Goal: Information Seeking & Learning: Learn about a topic

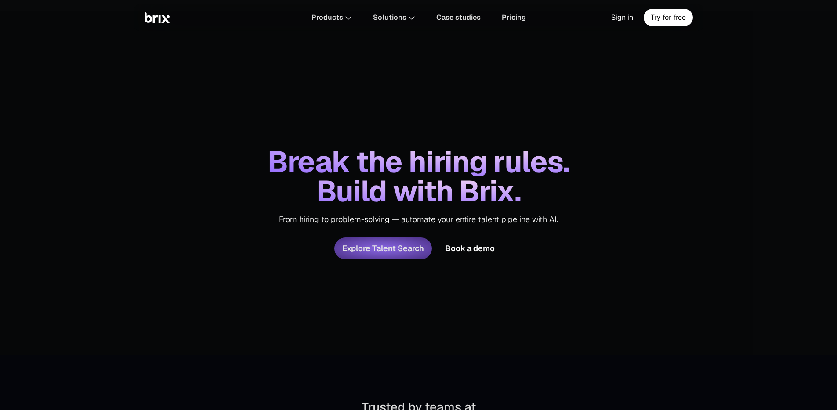
click at [406, 249] on button "Explore Talent Search" at bounding box center [382, 249] width 97 height 22
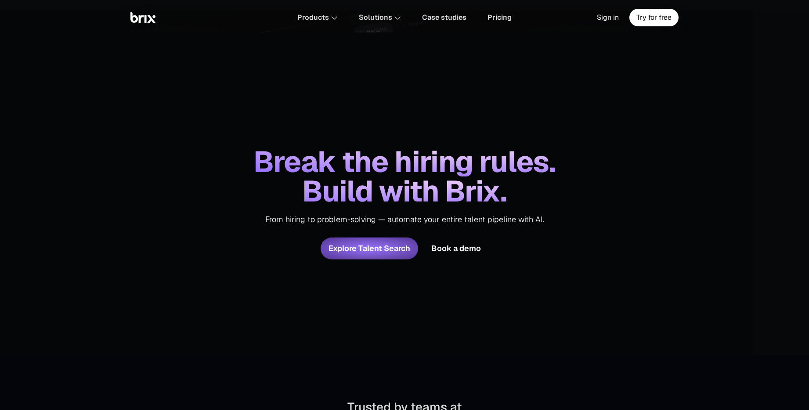
click at [514, 220] on p "From hiring to problem-solving — automate your entire talent pipeline with AI." at bounding box center [404, 219] width 279 height 11
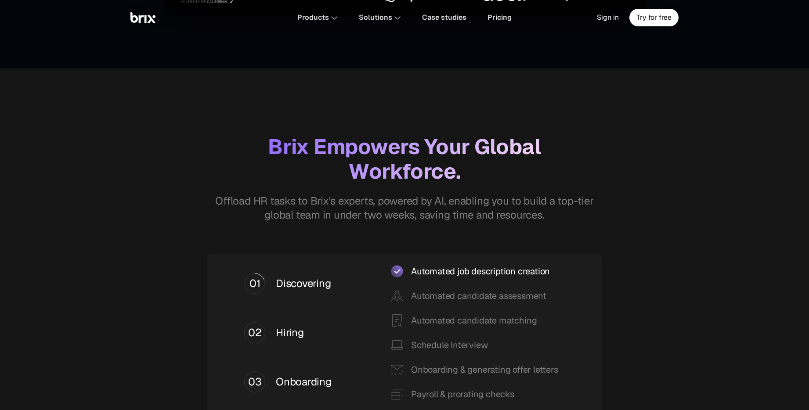
scroll to position [565, 0]
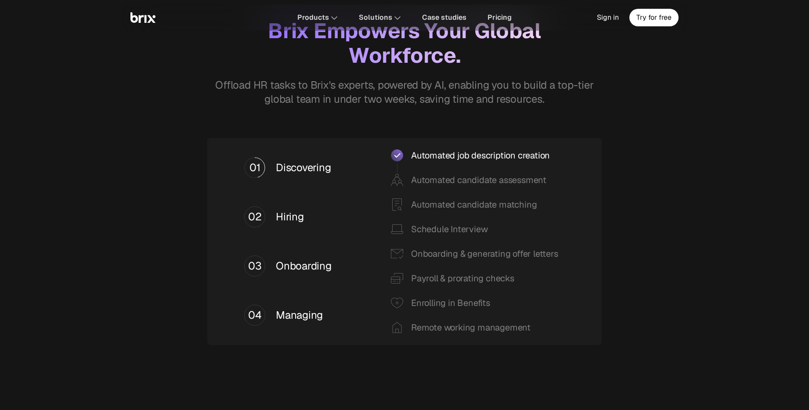
click at [407, 83] on p "Offload HR tasks to Brix's experts, powered by AI, enabling you to build a top-…" at bounding box center [405, 92] width 406 height 28
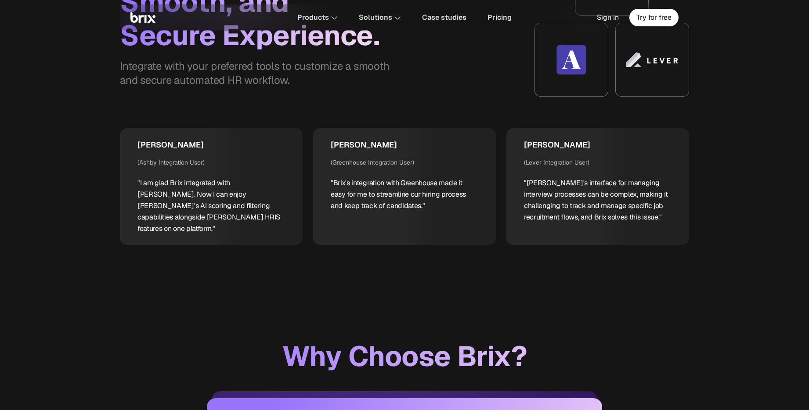
scroll to position [3158, 0]
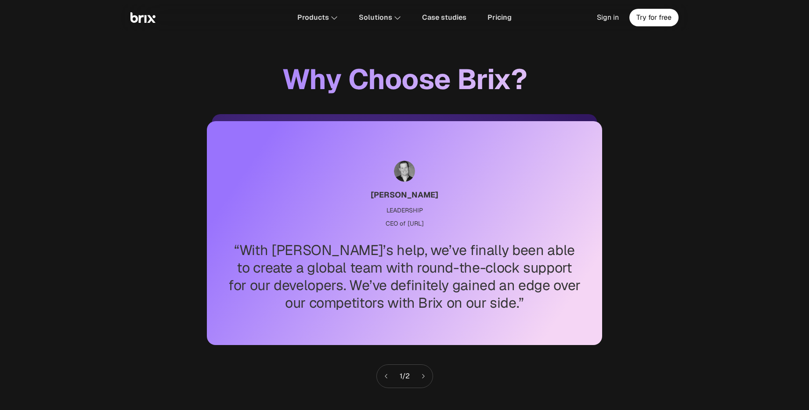
click at [422, 373] on icon at bounding box center [423, 376] width 6 height 6
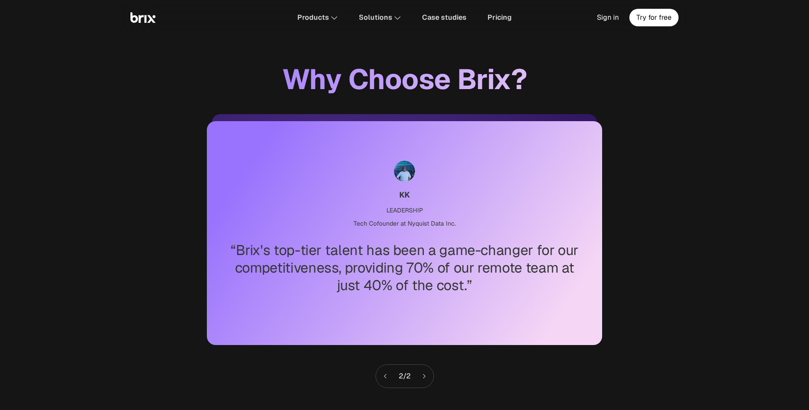
click at [383, 373] on icon at bounding box center [385, 376] width 6 height 6
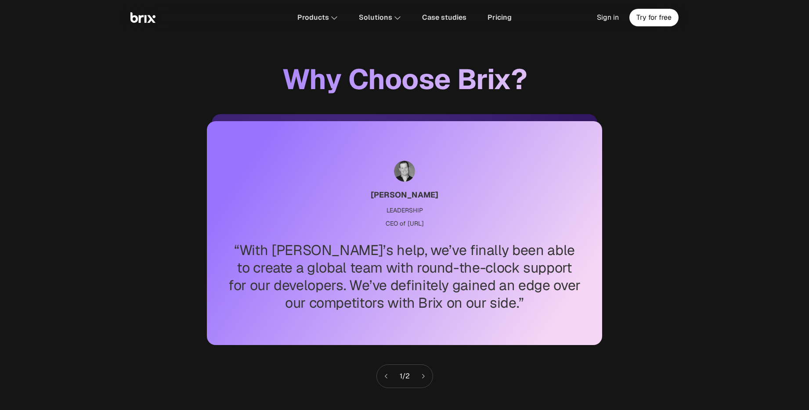
click at [426, 373] on icon at bounding box center [423, 376] width 6 height 6
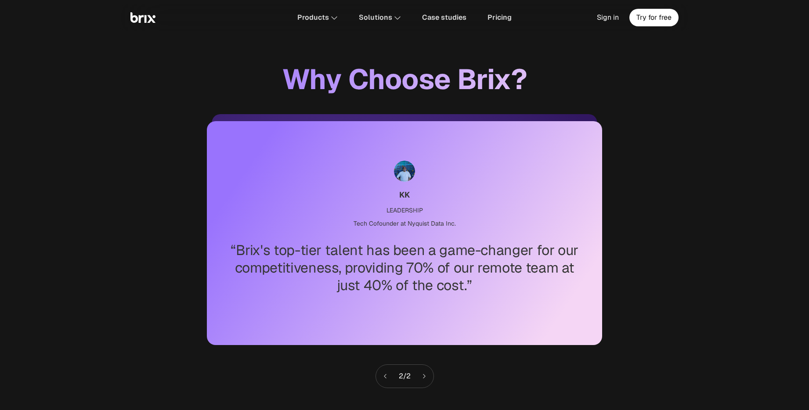
click at [427, 373] on icon at bounding box center [424, 376] width 6 height 6
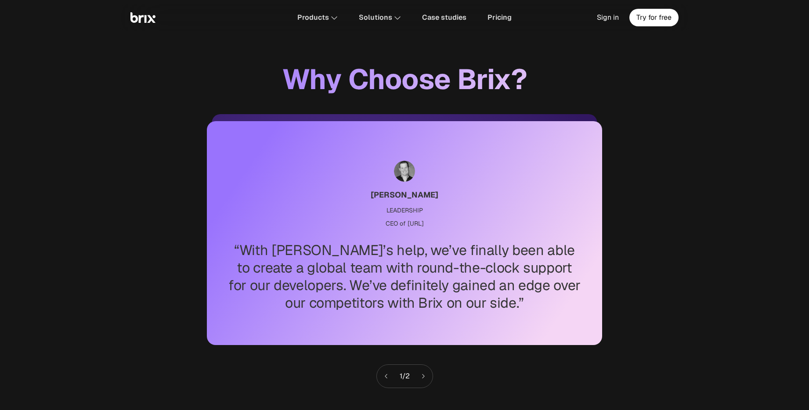
click at [426, 373] on icon at bounding box center [423, 376] width 6 height 6
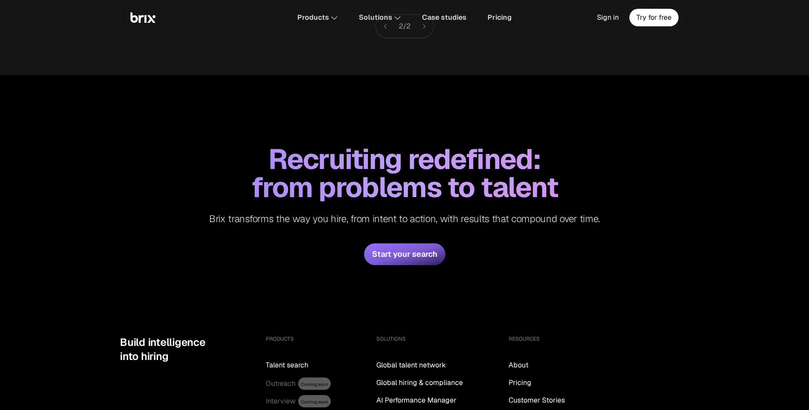
scroll to position [3542, 0]
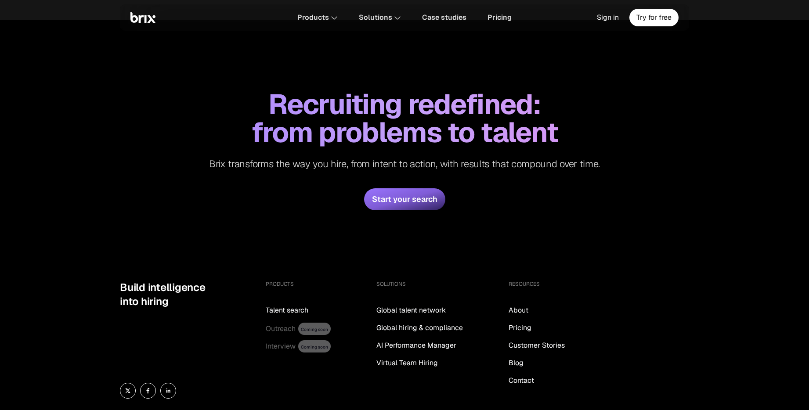
scroll to position [3661, 0]
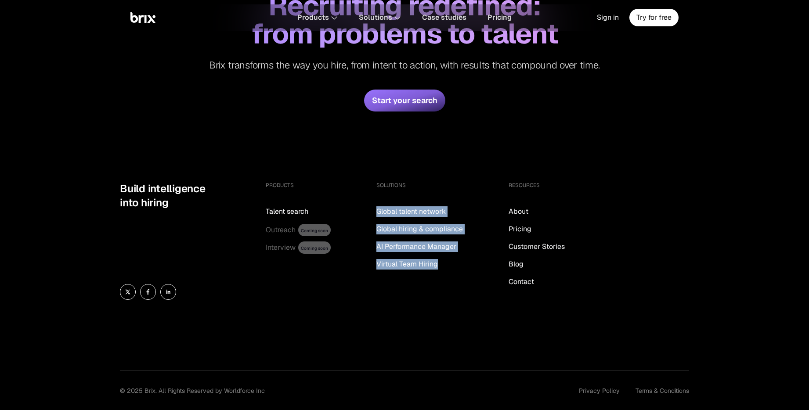
drag, startPoint x: 359, startPoint y: 200, endPoint x: 449, endPoint y: 274, distance: 115.8
click at [449, 274] on div "PRODUCTS Talent search Outreach Coming soon Interview Coming soon SOLUTIONS Glo…" at bounding box center [477, 241] width 423 height 118
copy div "Global talent network Global hiring & compliance AI Performance Manager Virtual…"
click at [430, 278] on div "SOLUTIONS Global talent network Global hiring & compliance AI Performance Manag…" at bounding box center [419, 241] width 87 height 118
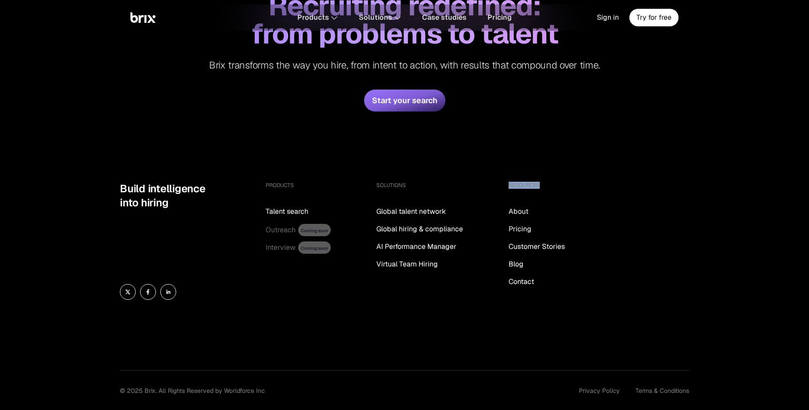
drag, startPoint x: 556, startPoint y: 173, endPoint x: 503, endPoint y: 174, distance: 52.7
click at [503, 182] on div "PRODUCTS Talent search Outreach Coming soon Interview Coming soon SOLUTIONS Glo…" at bounding box center [477, 241] width 423 height 118
copy h5 "RESOURCES"
click at [518, 206] on span "About" at bounding box center [519, 211] width 20 height 11
click at [520, 77] on div "Recruiting redefined: from problems to talent Brix transforms the way you hire,…" at bounding box center [404, 51] width 809 height 260
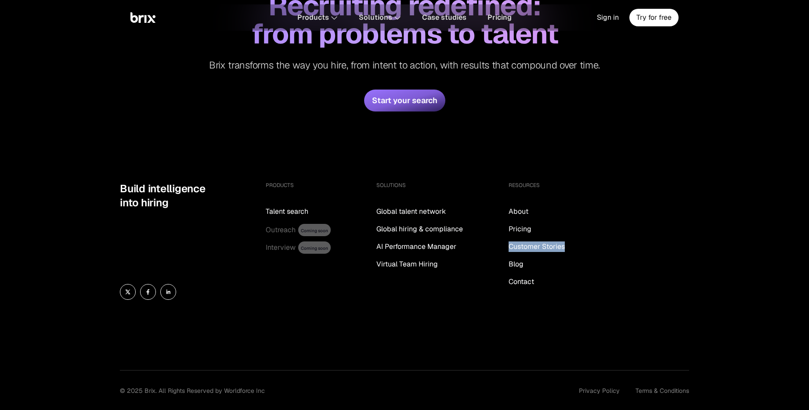
drag, startPoint x: 499, startPoint y: 234, endPoint x: 576, endPoint y: 233, distance: 76.9
click at [576, 233] on div "PRODUCTS Talent search Outreach Coming soon Interview Coming soon SOLUTIONS Glo…" at bounding box center [477, 241] width 423 height 118
copy span "Customer Stories"
click at [535, 242] on span "Customer Stories" at bounding box center [537, 247] width 56 height 11
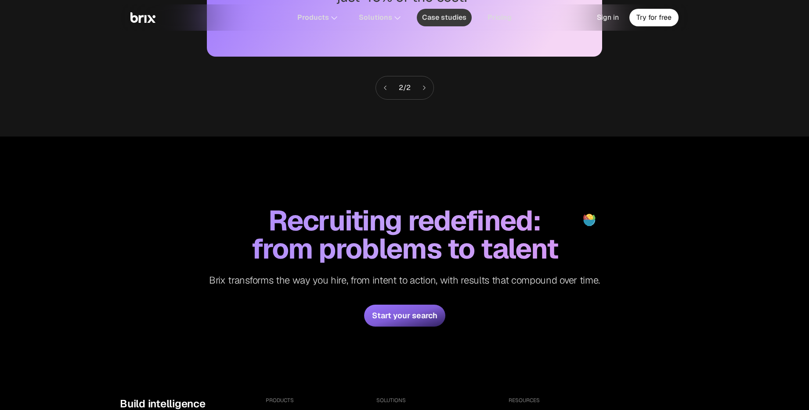
click at [434, 17] on span "Case studies" at bounding box center [444, 17] width 44 height 7
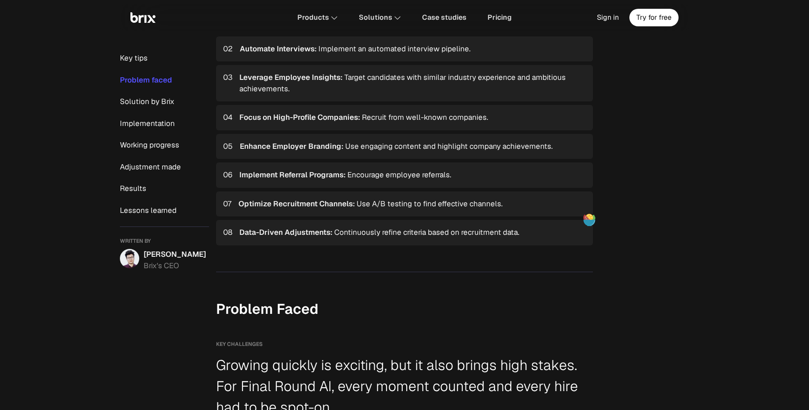
scroll to position [684, 0]
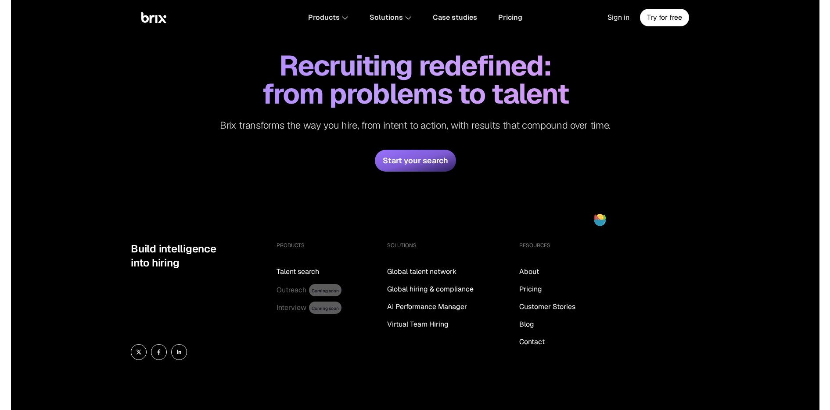
scroll to position [3661, 0]
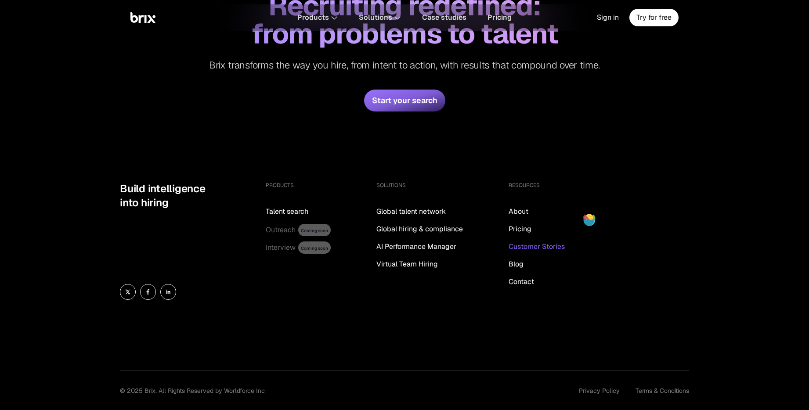
click at [559, 242] on span "Customer Stories" at bounding box center [537, 247] width 56 height 11
click at [520, 259] on span "Blog" at bounding box center [516, 264] width 15 height 11
click at [588, 198] on div "PRODUCTS Talent search Outreach Coming soon Interview Coming soon SOLUTIONS Glo…" at bounding box center [477, 241] width 423 height 118
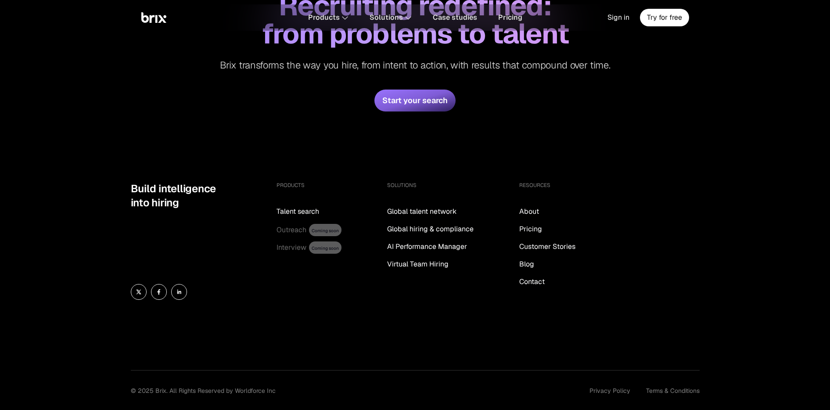
click at [446, 113] on div "Recruiting redefined: from problems to talent Brix transforms the way you hire,…" at bounding box center [415, 51] width 830 height 260
drag, startPoint x: 713, startPoint y: 387, endPoint x: 587, endPoint y: 383, distance: 126.1
click at [587, 383] on div "Build intelligence into hiring PRODUCTS Talent search Outreach Coming soon Inte…" at bounding box center [415, 302] width 830 height 240
copy div "Privacy Policy Terms & Conditions"
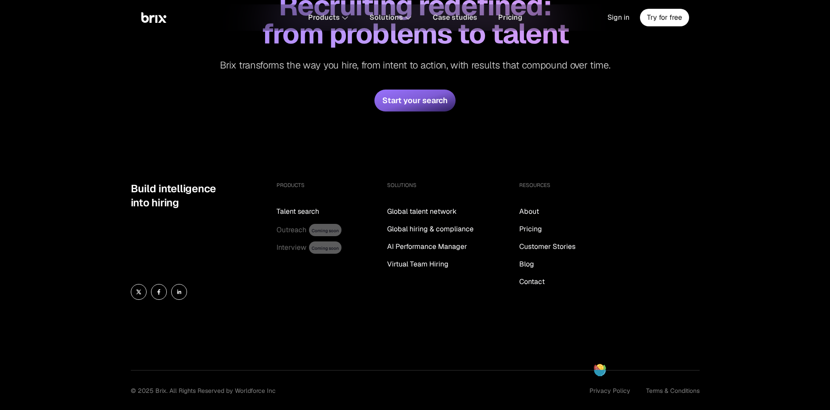
click at [481, 338] on div "Build intelligence into hiring PRODUCTS Talent search Outreach Coming soon Inte…" at bounding box center [415, 302] width 569 height 240
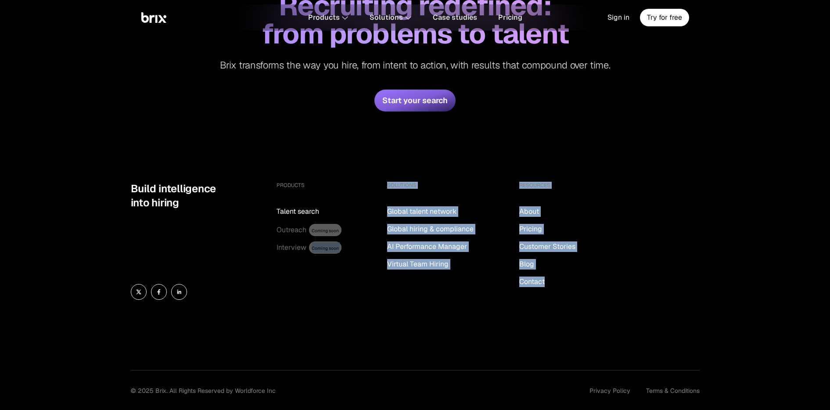
drag, startPoint x: 285, startPoint y: 272, endPoint x: 290, endPoint y: 397, distance: 124.4
click at [289, 385] on div "Build intelligence into hiring PRODUCTS Talent search Outreach Coming soon Inte…" at bounding box center [415, 302] width 569 height 240
click at [259, 385] on span "All Rights Reserved by Worldforce Inc" at bounding box center [223, 391] width 106 height 8
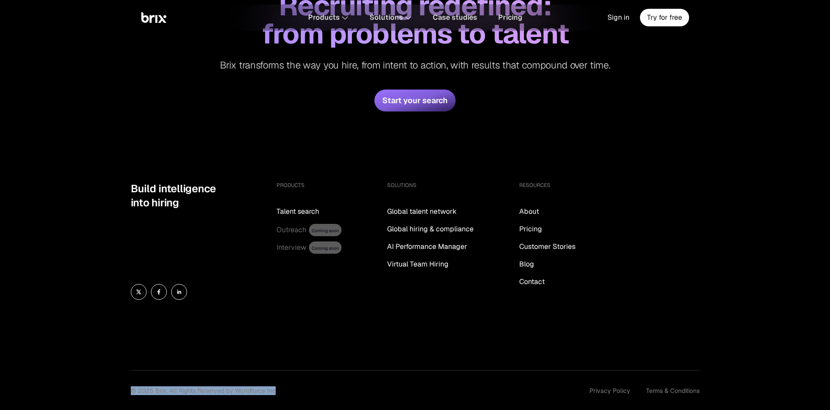
drag, startPoint x: 291, startPoint y: 380, endPoint x: 132, endPoint y: 383, distance: 159.4
click at [132, 385] on div "© 2025 Brix. All Rights Reserved by Worldforce Inc Privacy Policy Terms & Condi…" at bounding box center [415, 403] width 569 height 35
copy p "© 2025 Brix. All Rights Reserved by Worldforce Inc"
click at [537, 277] on span "Contact" at bounding box center [532, 282] width 25 height 11
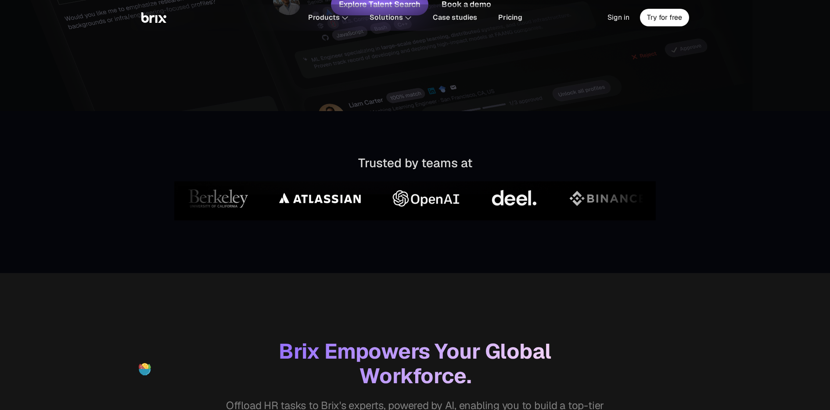
scroll to position [0, 0]
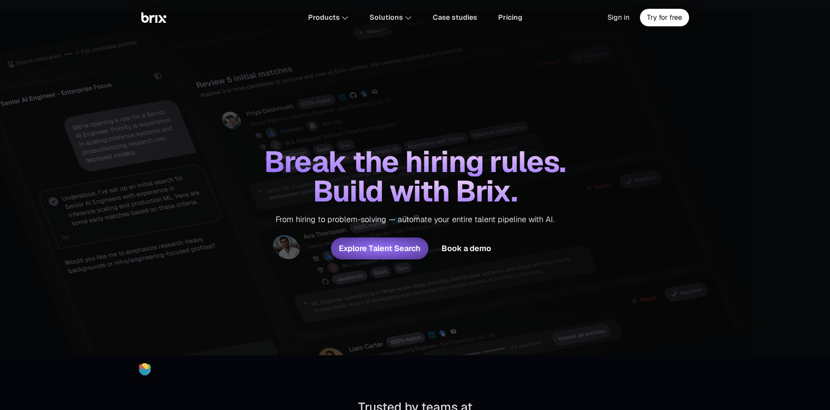
click at [588, 131] on div "Break the hiring rules. Build with Brix. From hiring to problem-solving — autom…" at bounding box center [415, 183] width 830 height 345
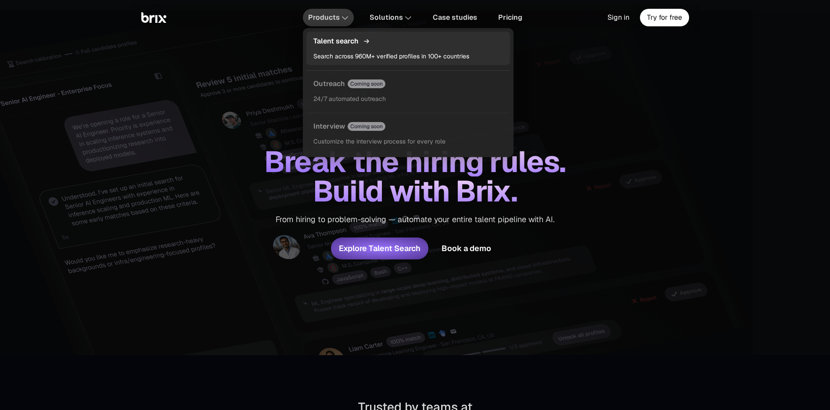
click at [337, 50] on div "Talent search Search across 960M+ verified profiles in 100+ countries" at bounding box center [409, 48] width 204 height 33
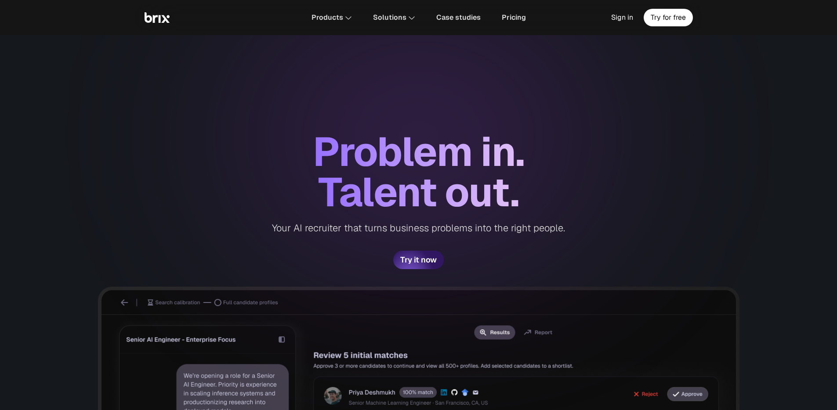
click at [165, 16] on img at bounding box center [156, 17] width 25 height 11
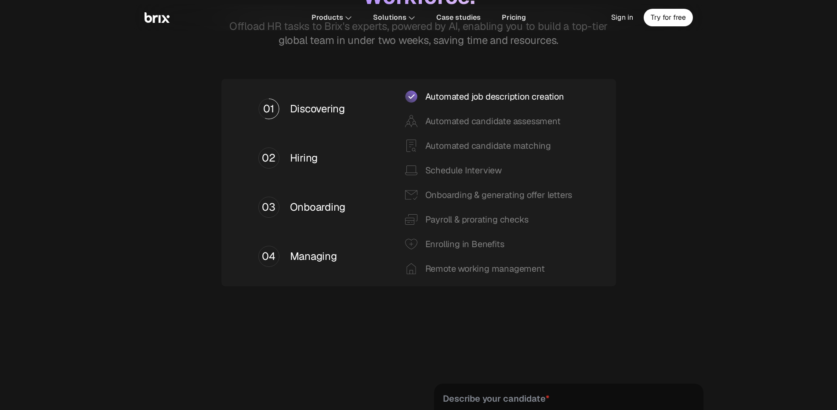
scroll to position [930, 0]
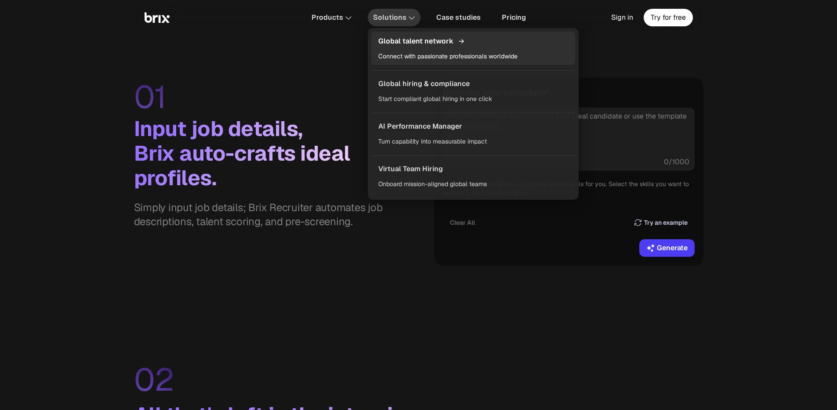
click at [407, 47] on p "Global talent network" at bounding box center [415, 41] width 75 height 12
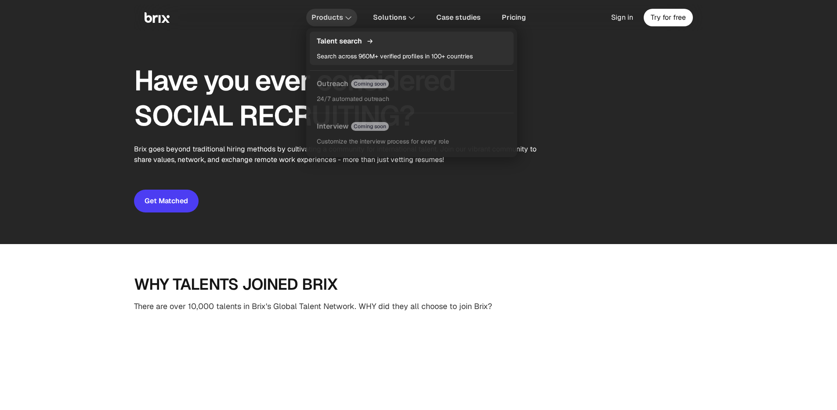
click at [331, 46] on p "Talent search" at bounding box center [339, 41] width 45 height 12
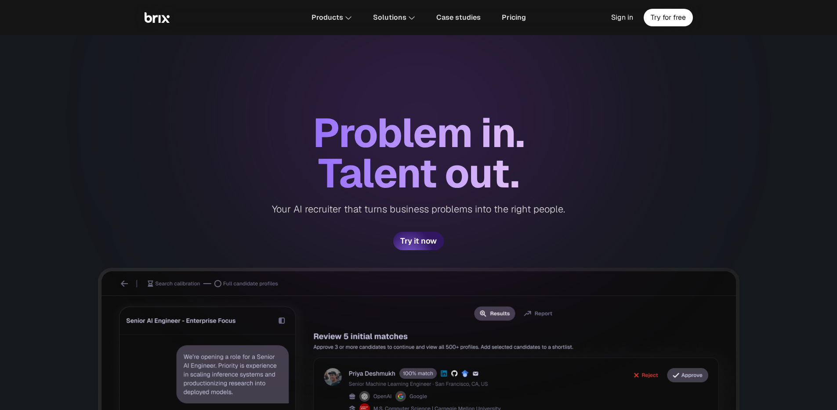
scroll to position [21, 0]
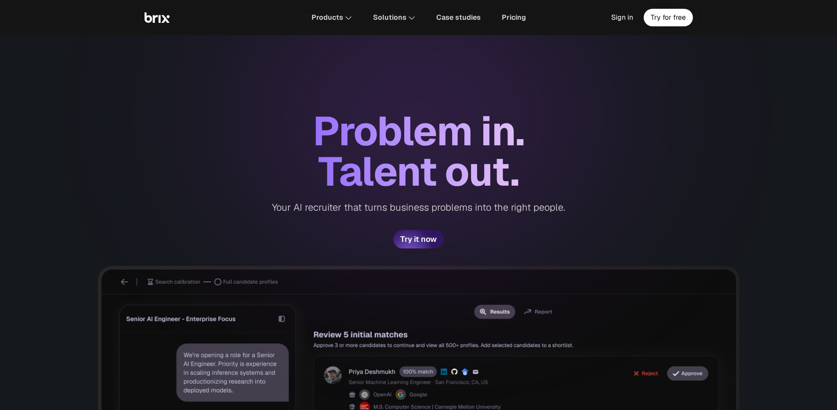
click at [549, 206] on div "Your AI recruiter that turns business problems into the right people." at bounding box center [418, 211] width 293 height 38
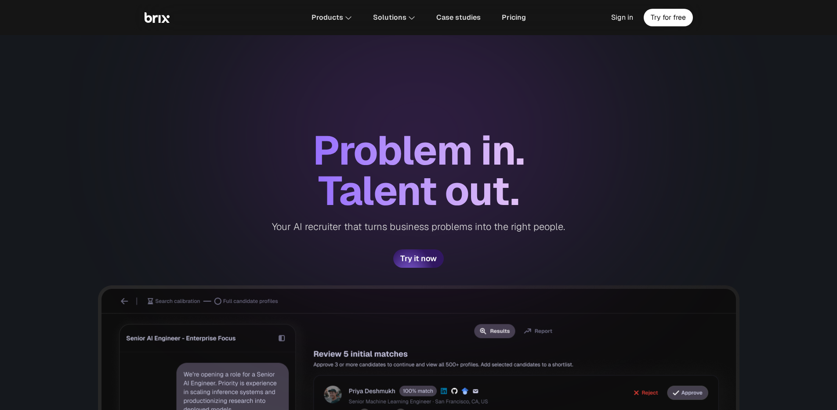
scroll to position [0, 0]
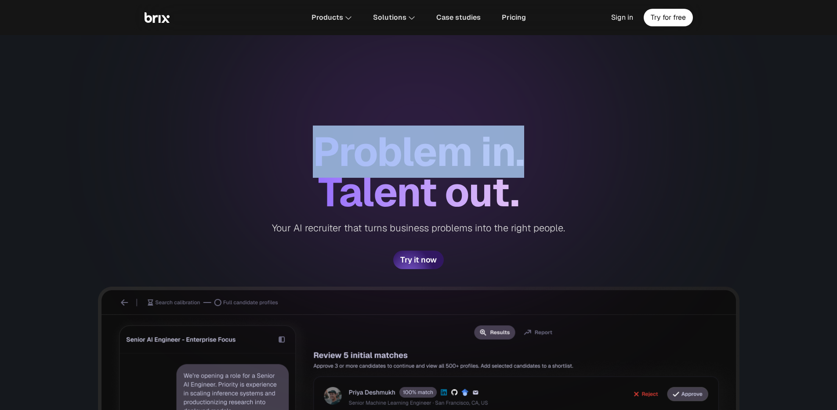
drag, startPoint x: 531, startPoint y: 169, endPoint x: 264, endPoint y: 156, distance: 266.9
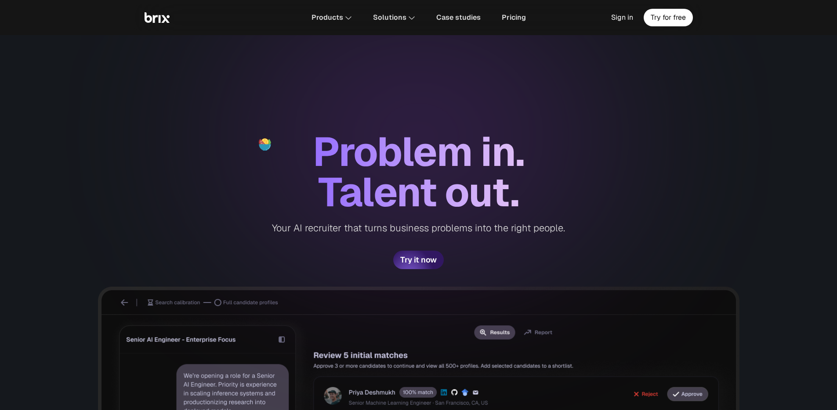
click at [320, 158] on div "Problem in." at bounding box center [419, 152] width 212 height 40
click at [366, 162] on div "Problem in." at bounding box center [419, 152] width 212 height 40
click at [420, 173] on div "Talent out." at bounding box center [418, 192] width 201 height 40
click at [455, 176] on div "Talent out." at bounding box center [418, 192] width 201 height 40
click at [152, 17] on img at bounding box center [156, 17] width 25 height 11
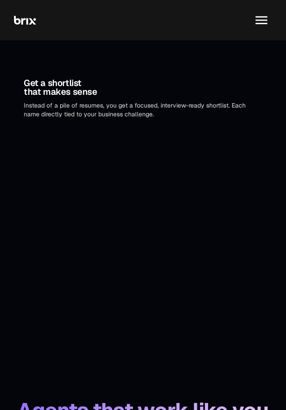
scroll to position [1332, 0]
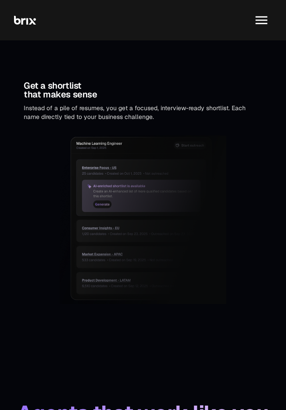
click at [267, 18] on img at bounding box center [261, 20] width 21 height 21
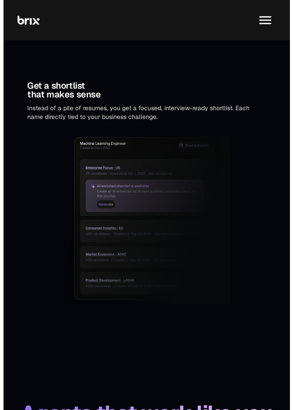
scroll to position [0, 0]
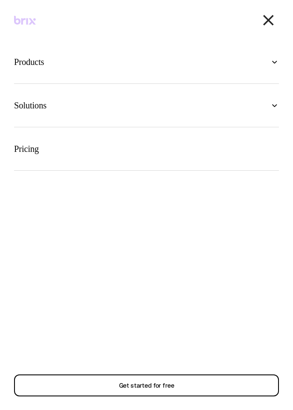
click at [267, 18] on img at bounding box center [268, 20] width 21 height 21
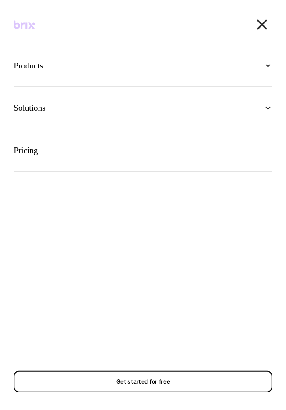
scroll to position [1332, 0]
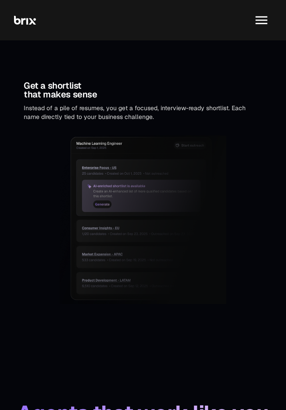
click at [267, 18] on img at bounding box center [261, 20] width 21 height 21
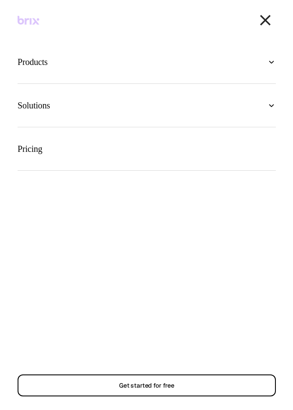
scroll to position [0, 0]
click at [267, 18] on img at bounding box center [268, 20] width 21 height 21
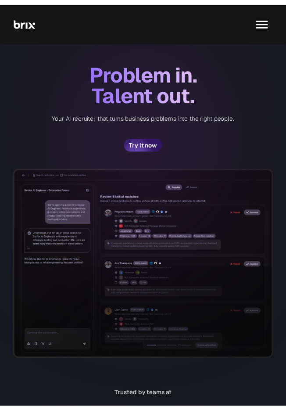
scroll to position [1332, 0]
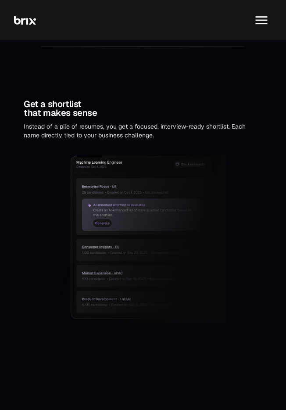
click at [267, 18] on img at bounding box center [261, 20] width 21 height 21
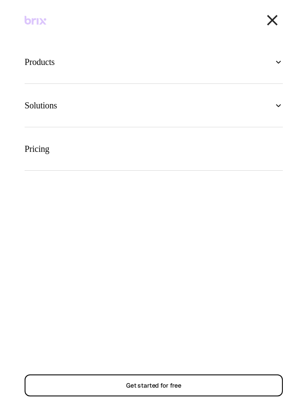
scroll to position [0, 0]
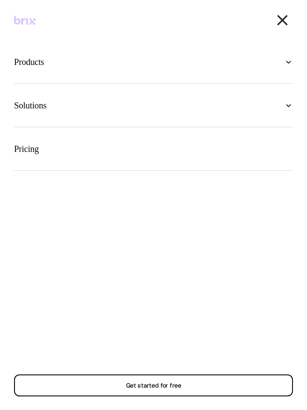
click at [282, 18] on img at bounding box center [282, 20] width 21 height 21
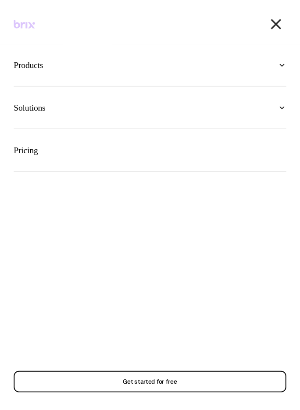
scroll to position [1332, 0]
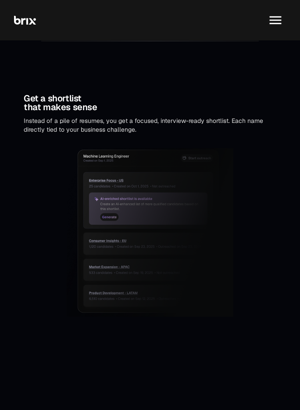
click at [282, 18] on img at bounding box center [275, 20] width 21 height 21
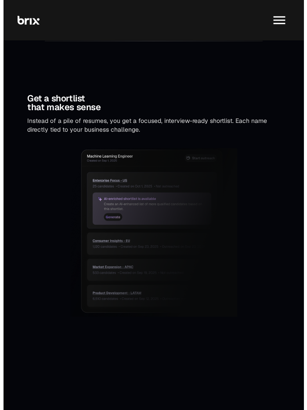
scroll to position [0, 0]
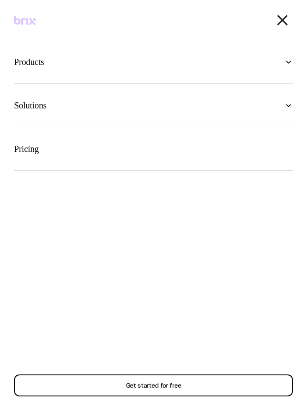
click at [282, 18] on img at bounding box center [282, 20] width 21 height 21
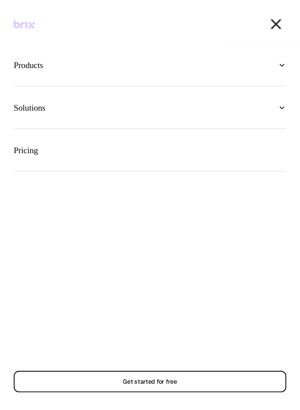
scroll to position [1332, 0]
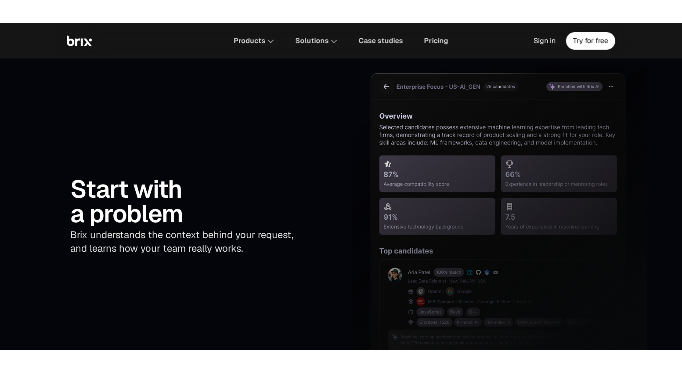
scroll to position [1537, 0]
